Goal: Find specific page/section: Find specific page/section

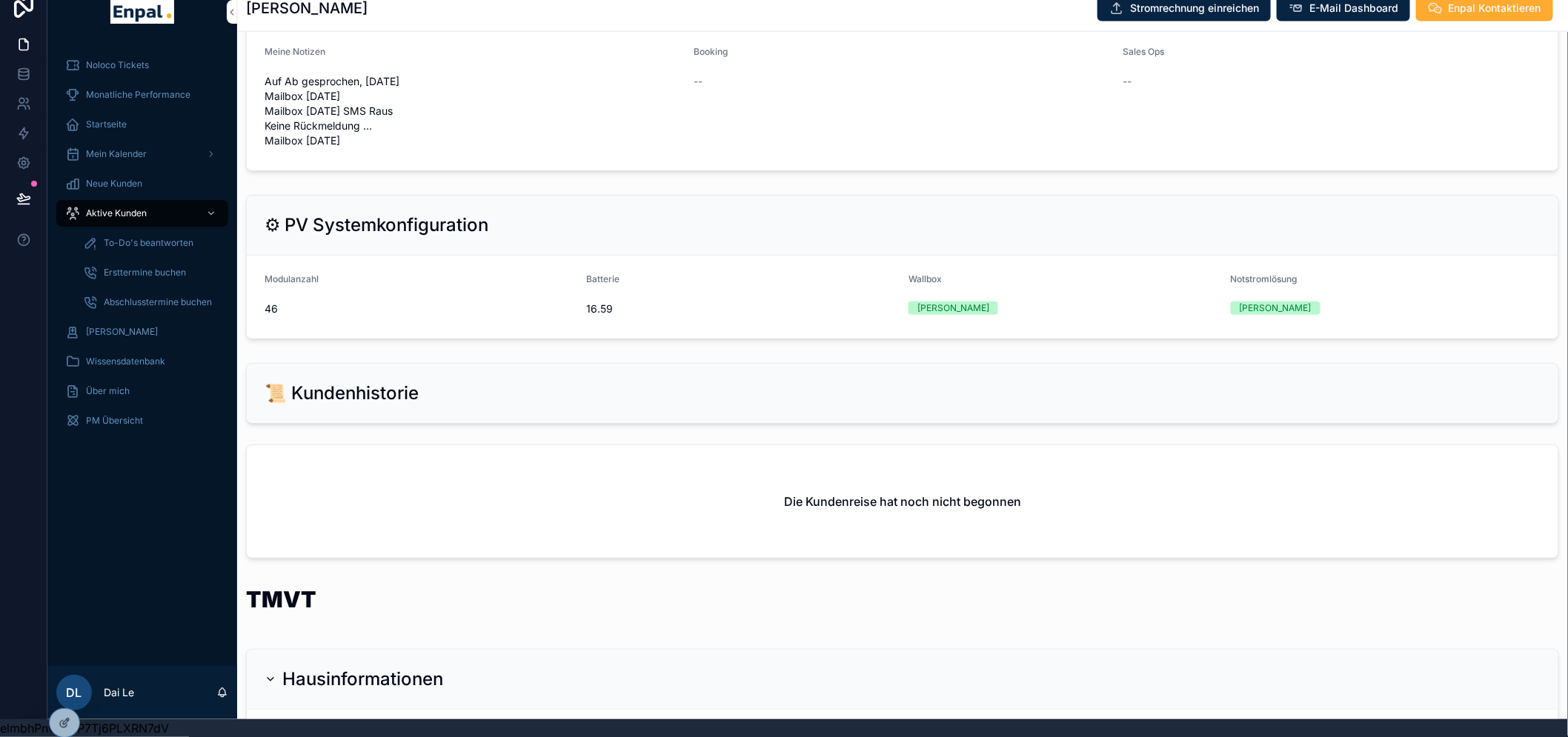
scroll to position [1139, 0]
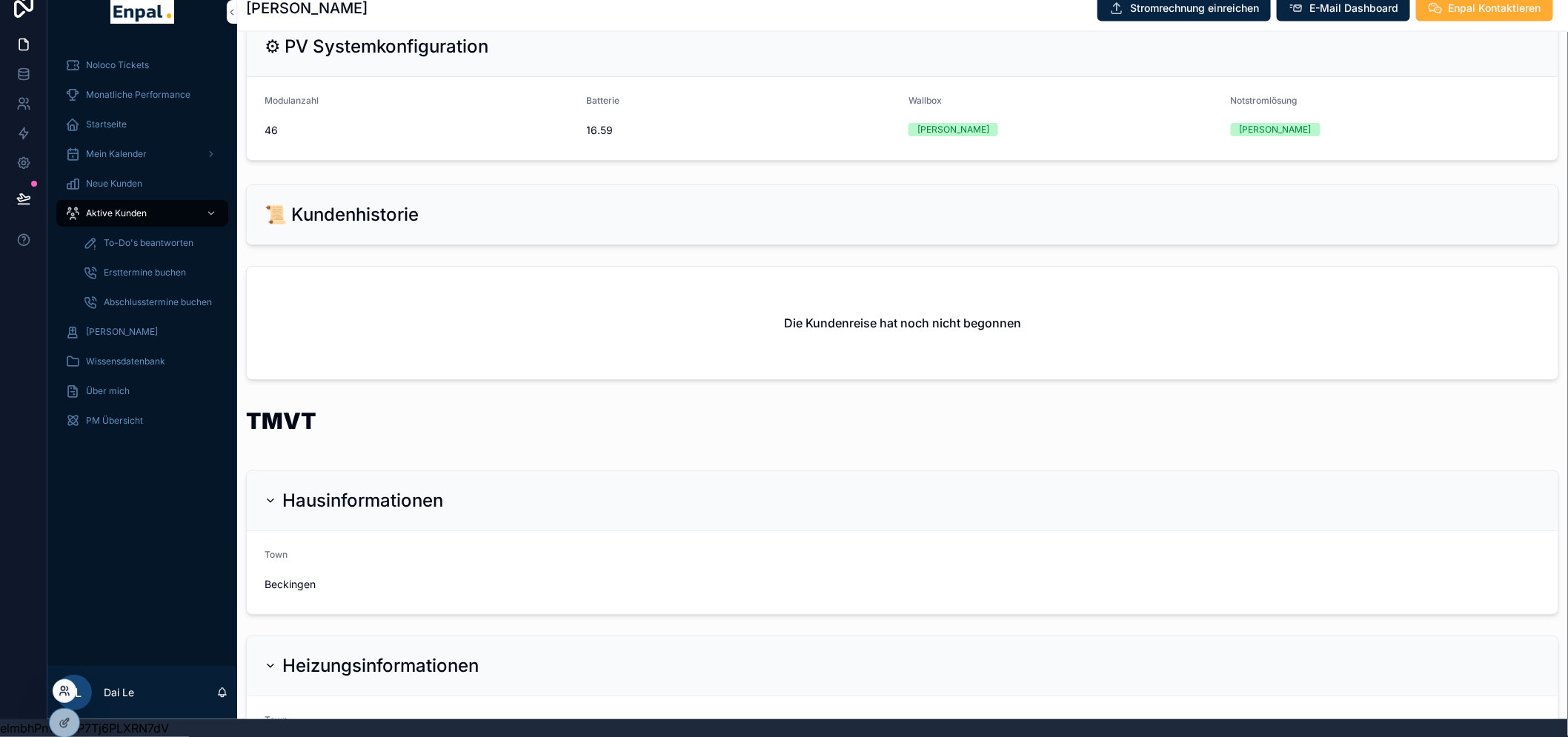
click at [63, 690] on icon at bounding box center [63, 688] width 4 height 4
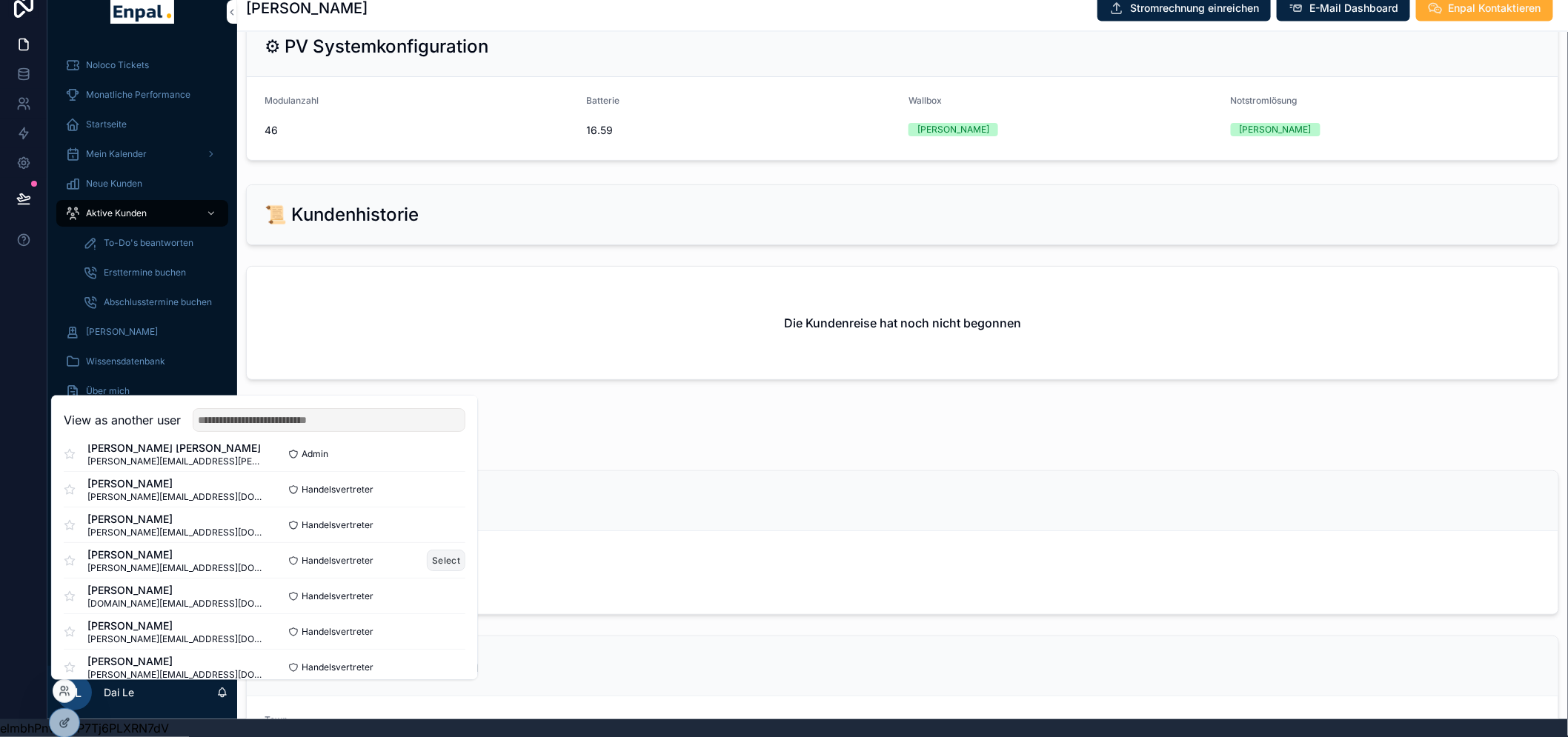
scroll to position [82, 0]
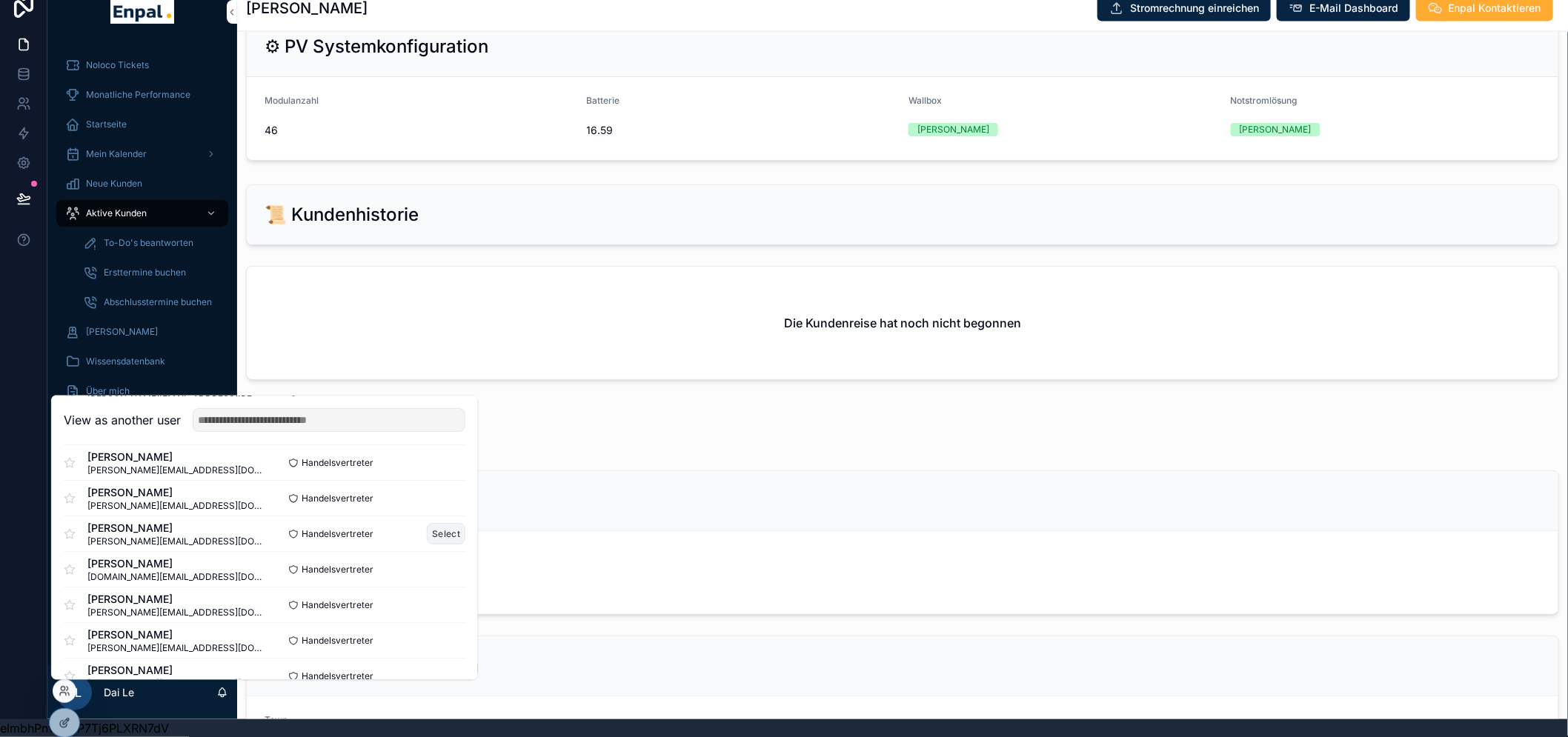
click at [430, 536] on button "Select" at bounding box center [446, 533] width 39 height 22
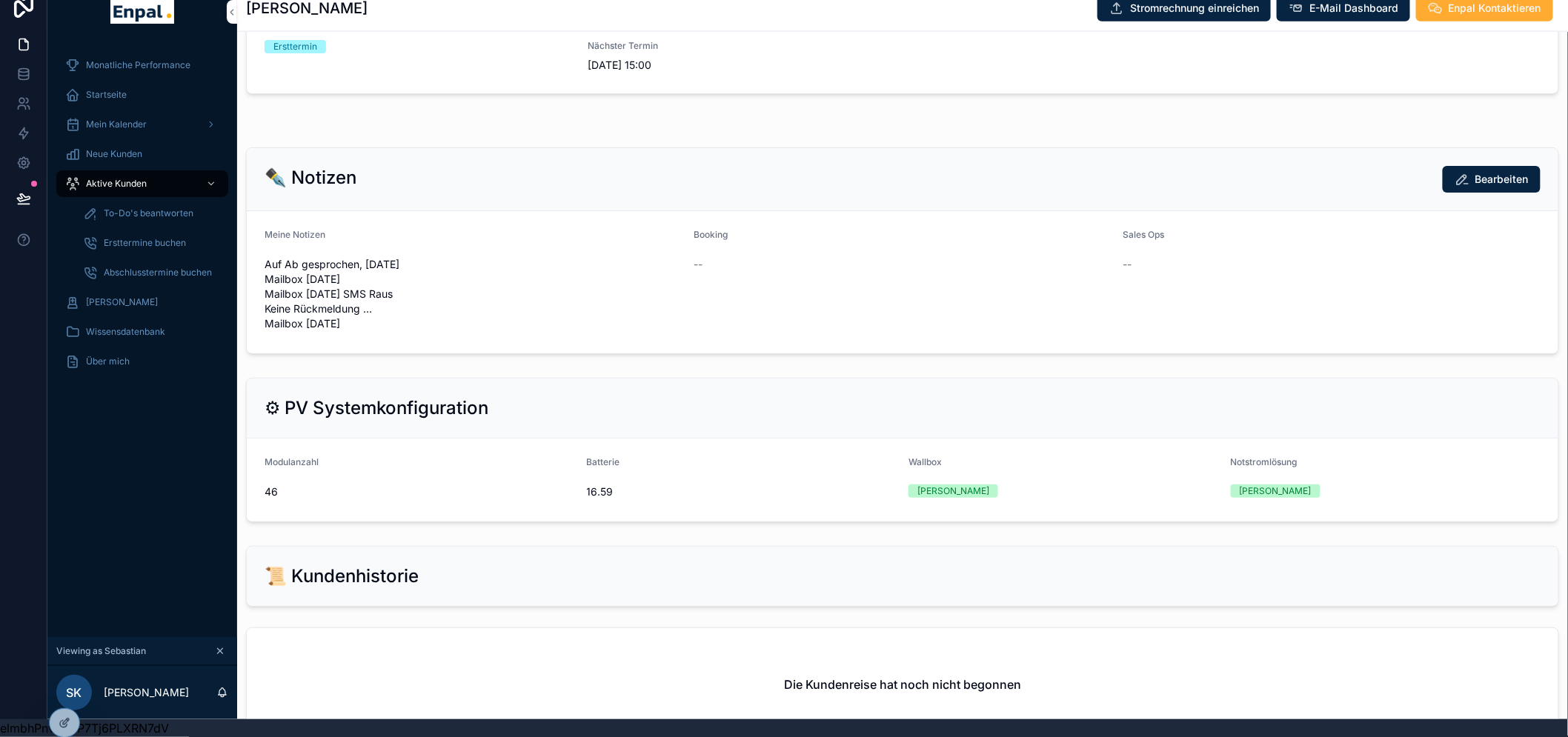
scroll to position [909, 0]
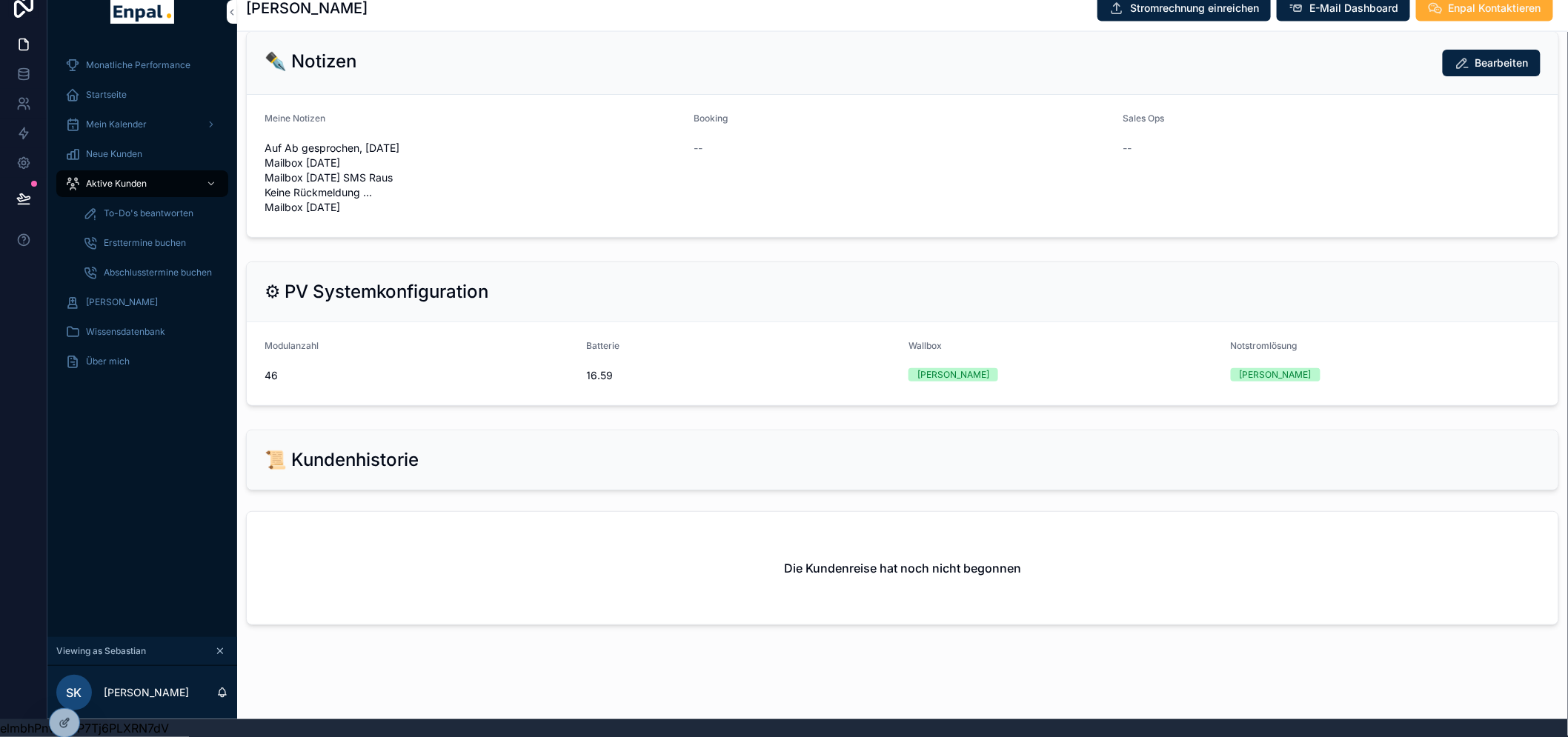
click at [181, 540] on div "Monatliche Performance Startseite Mein Kalender Neue Kunden Aktive Kunden To-Do…" at bounding box center [142, 340] width 190 height 596
click at [214, 648] on button "scrollable content" at bounding box center [220, 651] width 16 height 16
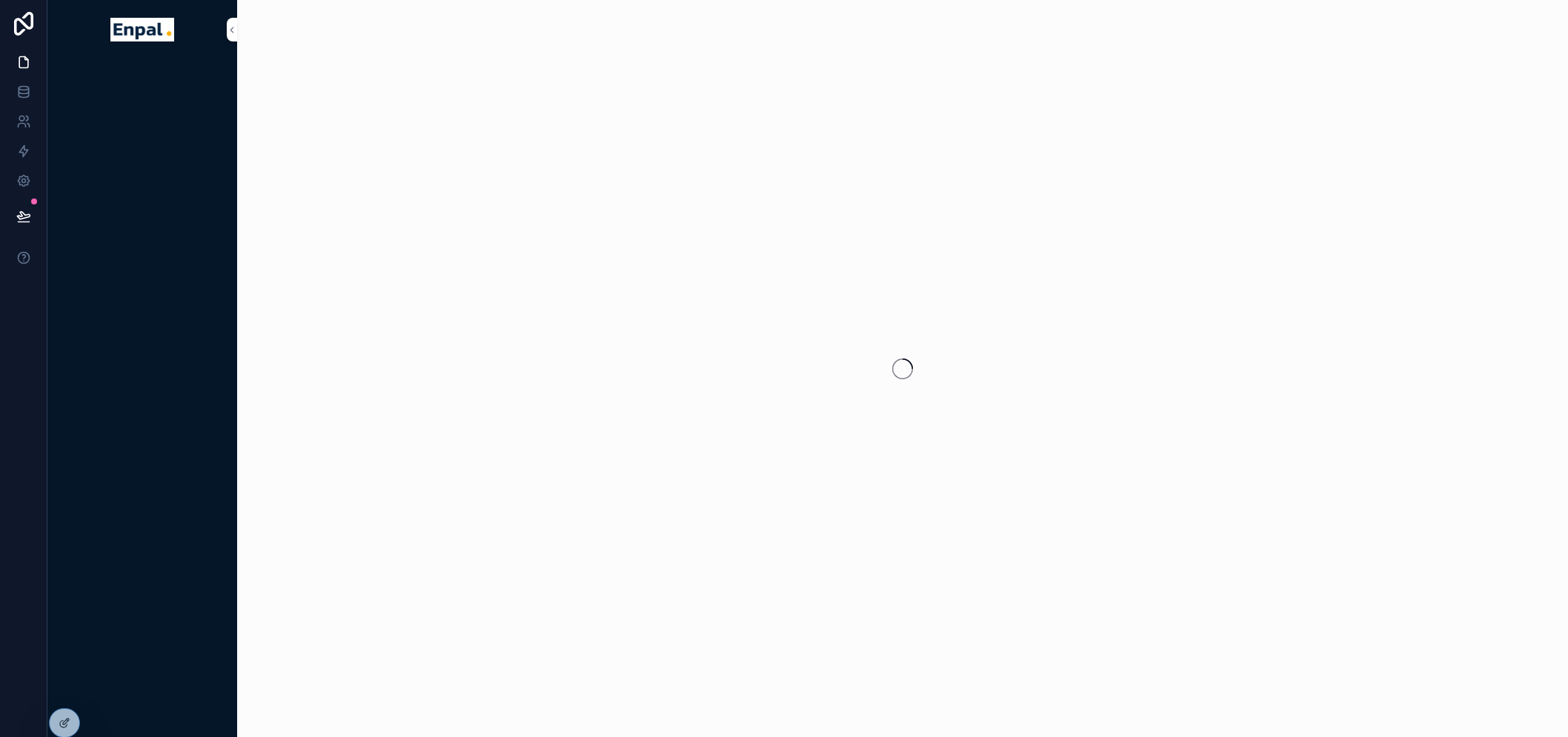
scroll to position [31, 0]
